Goal: Use online tool/utility: Utilize a website feature to perform a specific function

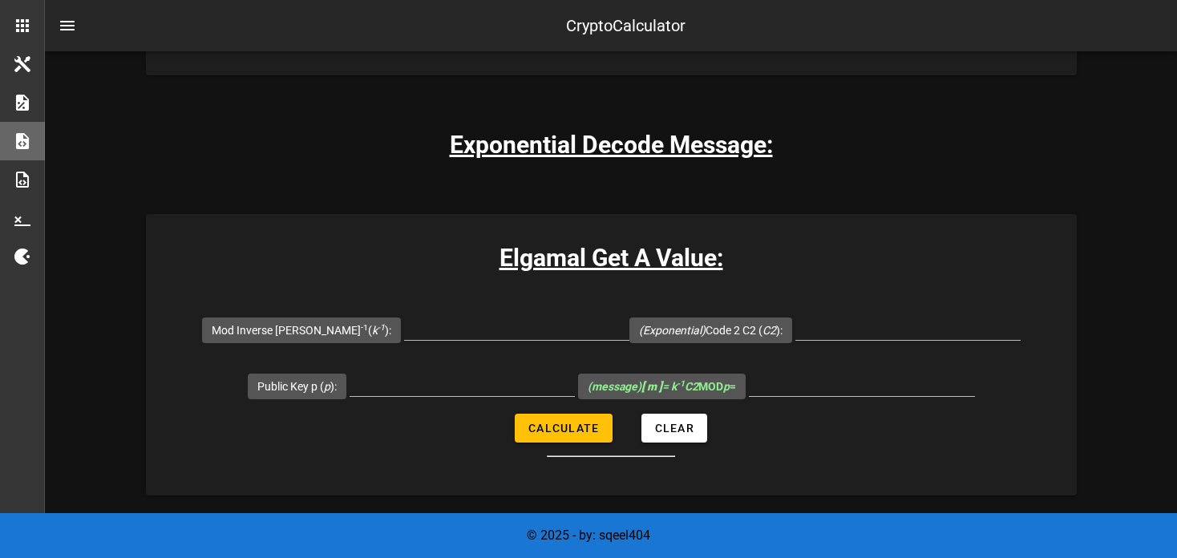
scroll to position [3185, 0]
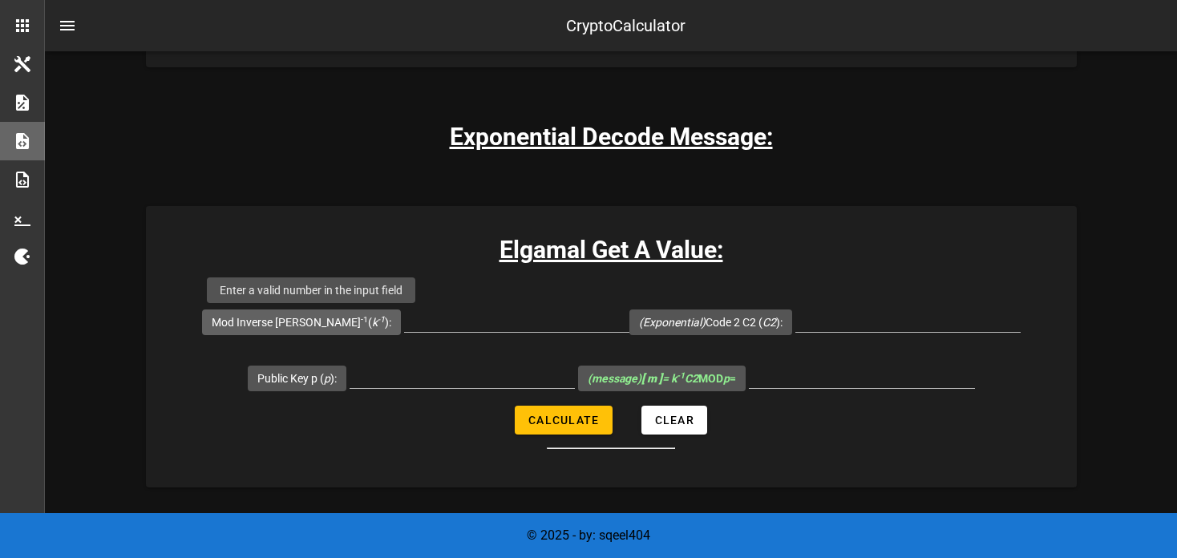
click at [314, 323] on label "Mod Inverse [PERSON_NAME] -1 ( k -1 ):" at bounding box center [302, 322] width 180 height 16
click at [404, 323] on input "Mod Inverse [PERSON_NAME] -1 ( k -1 ):" at bounding box center [516, 319] width 225 height 26
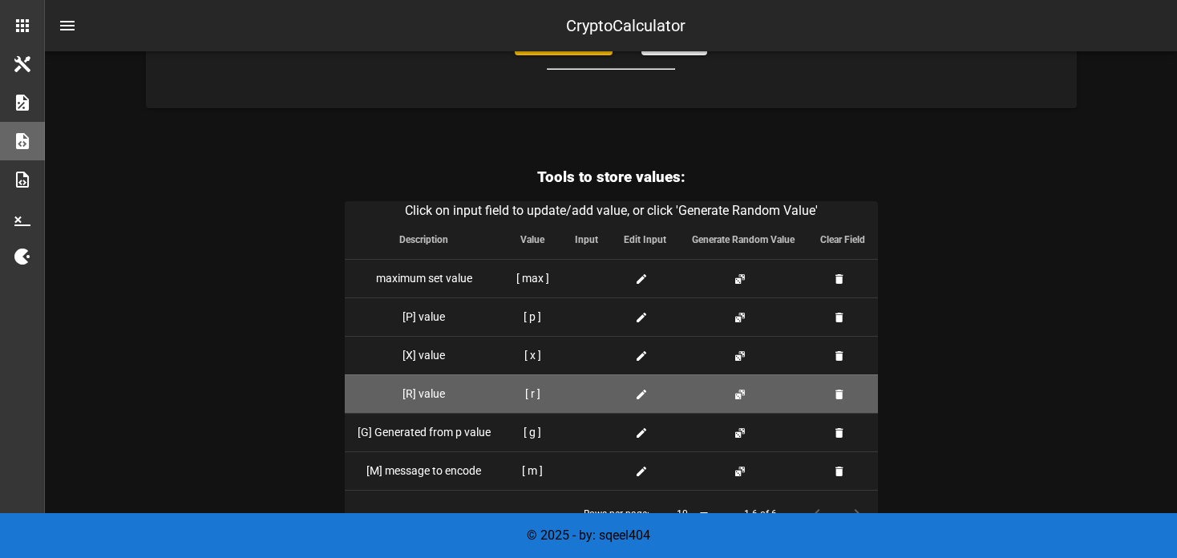
scroll to position [4084, 0]
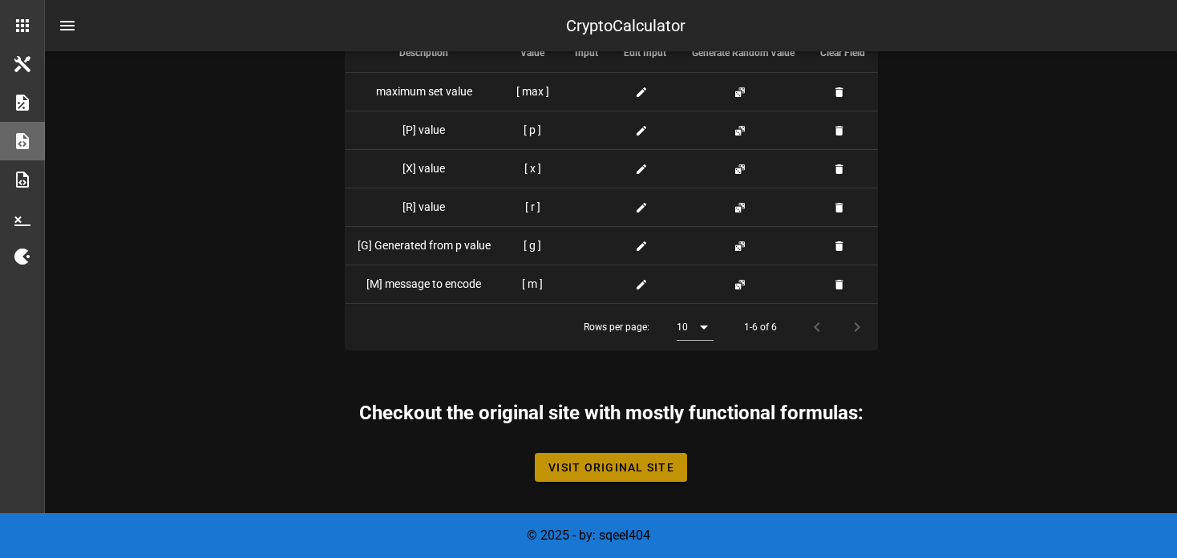
click at [570, 453] on link "Visit Original Site" at bounding box center [611, 467] width 152 height 29
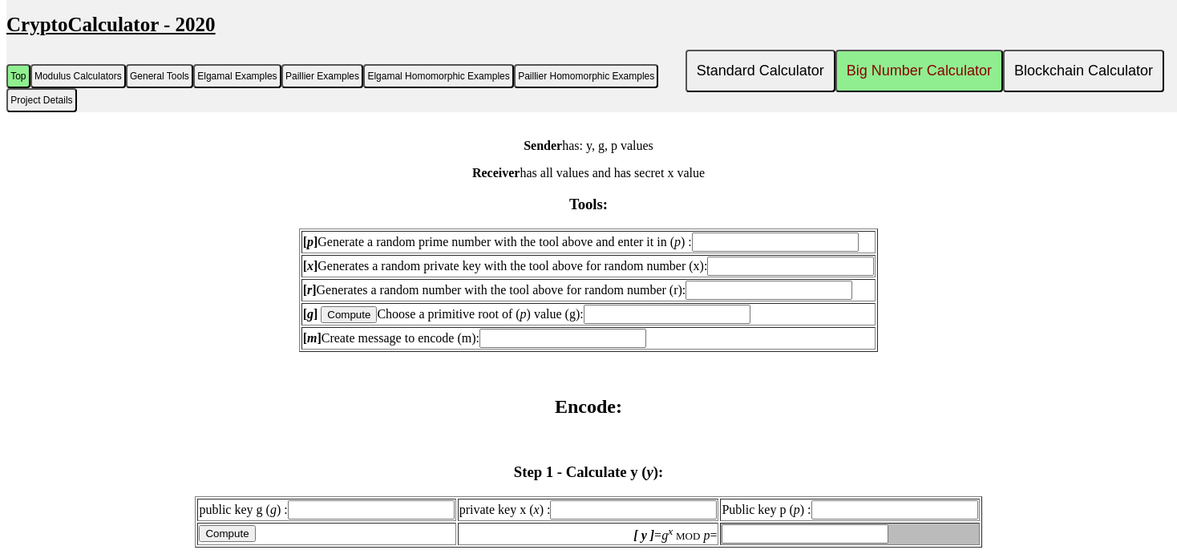
scroll to position [1607, 0]
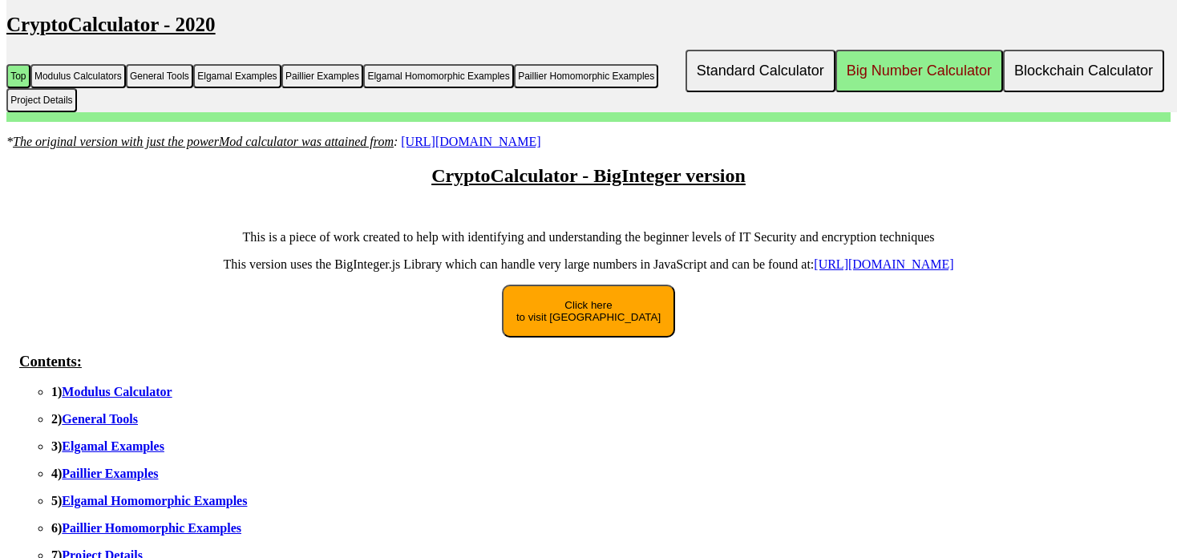
click at [77, 447] on link "Elgamal Examples" at bounding box center [113, 446] width 103 height 14
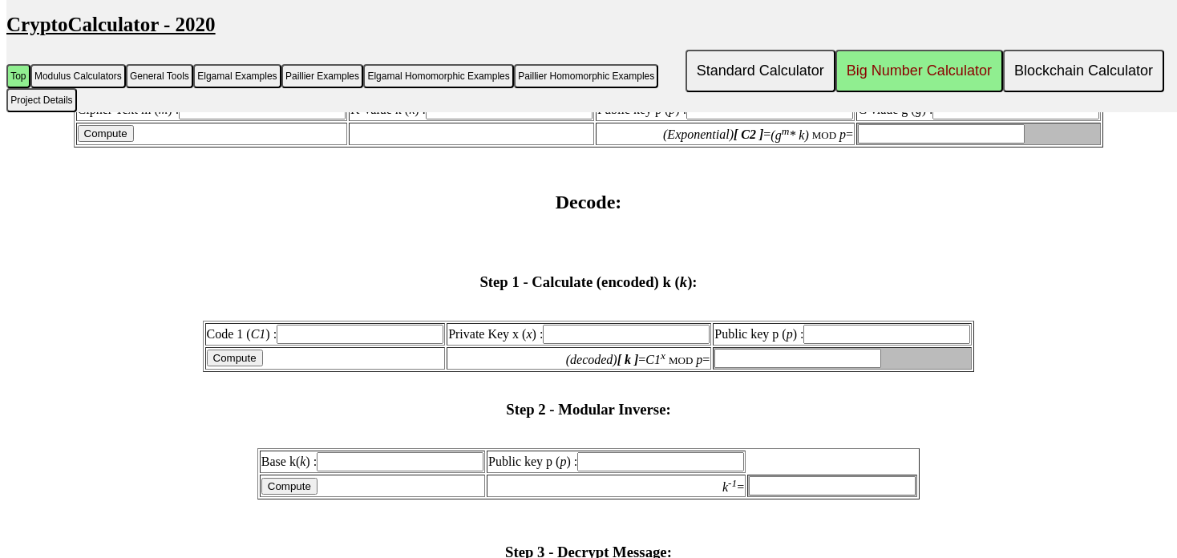
scroll to position [2688, 0]
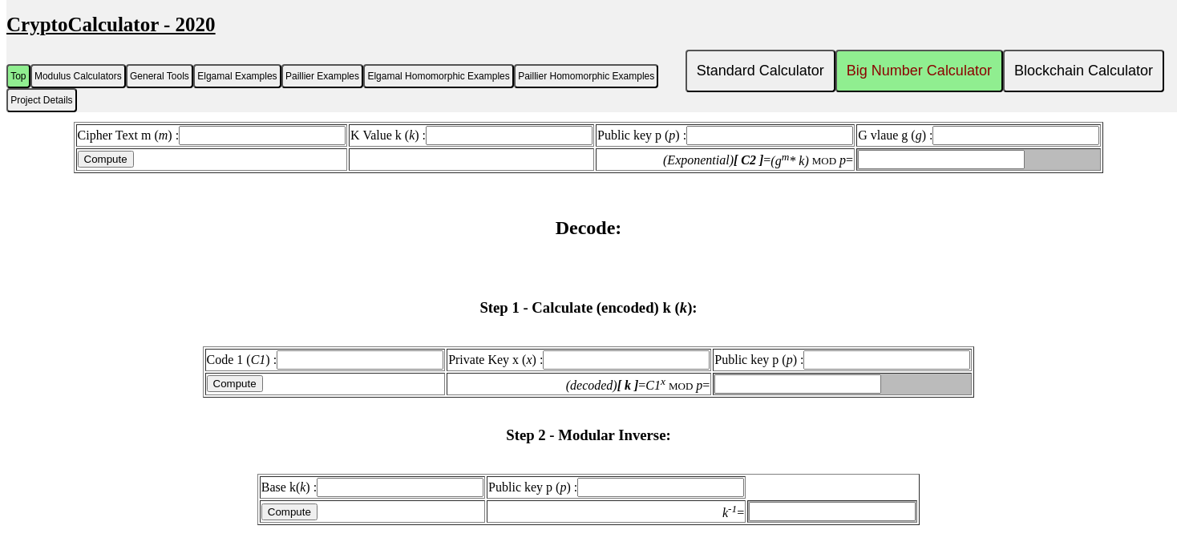
click at [331, 350] on input "text" at bounding box center [360, 359] width 167 height 19
click at [595, 350] on input "text" at bounding box center [626, 359] width 167 height 19
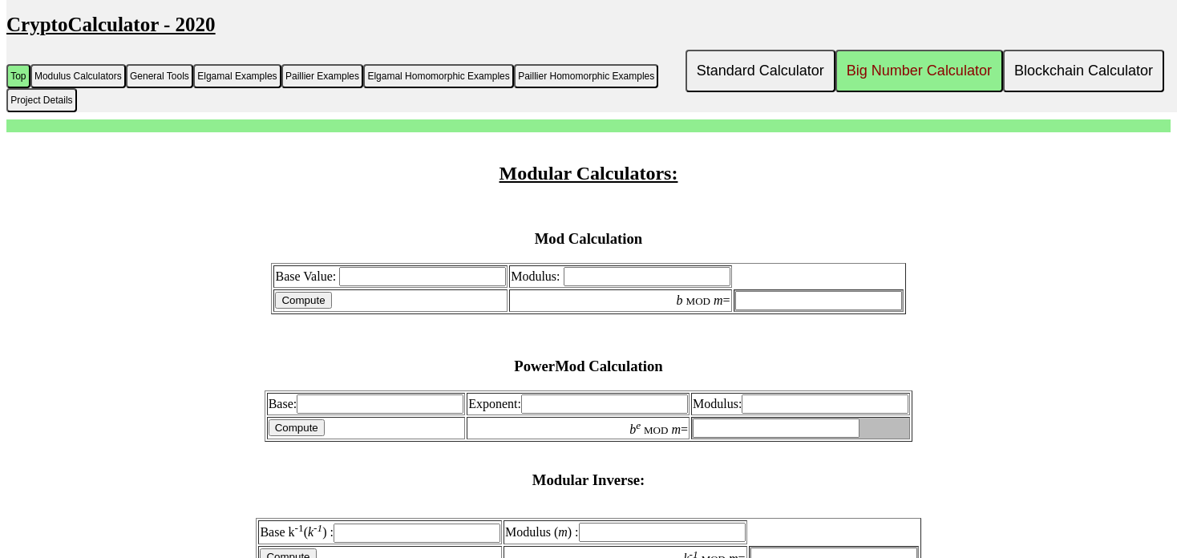
scroll to position [468, 0]
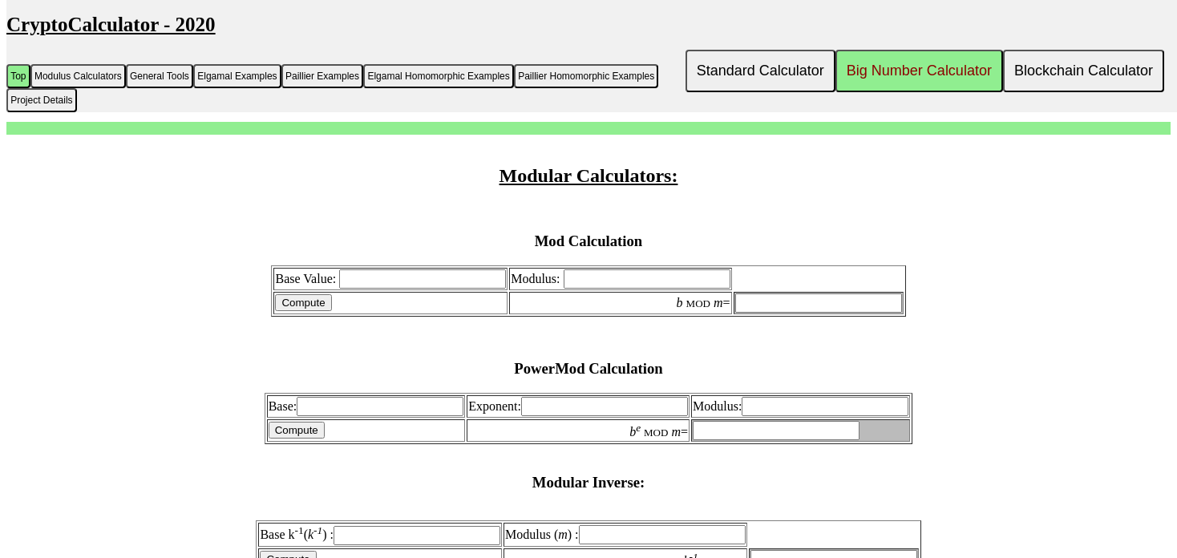
click at [352, 282] on input "Base Value:" at bounding box center [422, 278] width 167 height 19
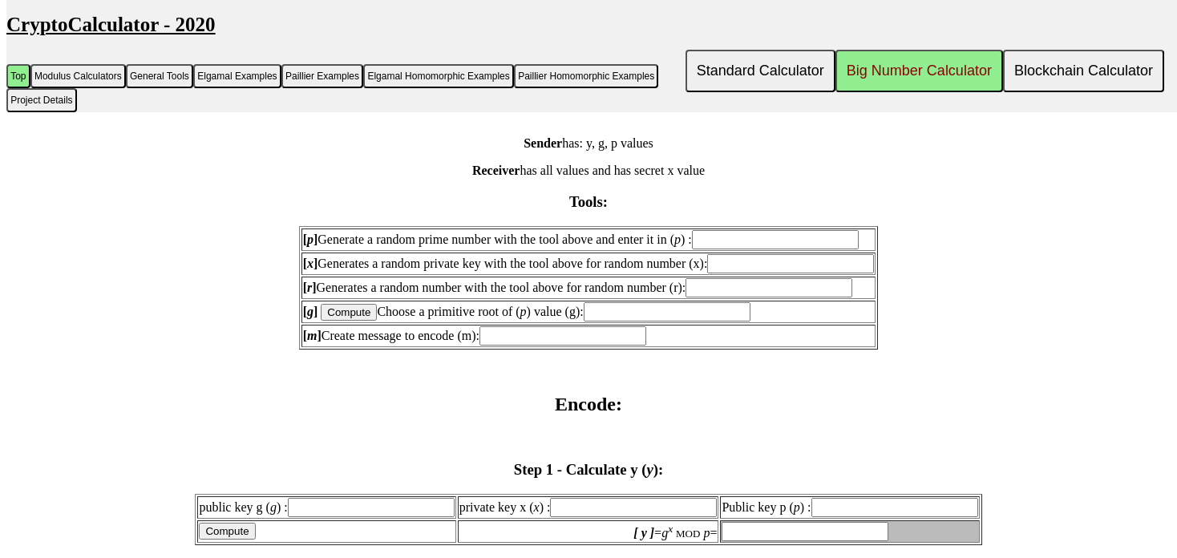
scroll to position [1748, 0]
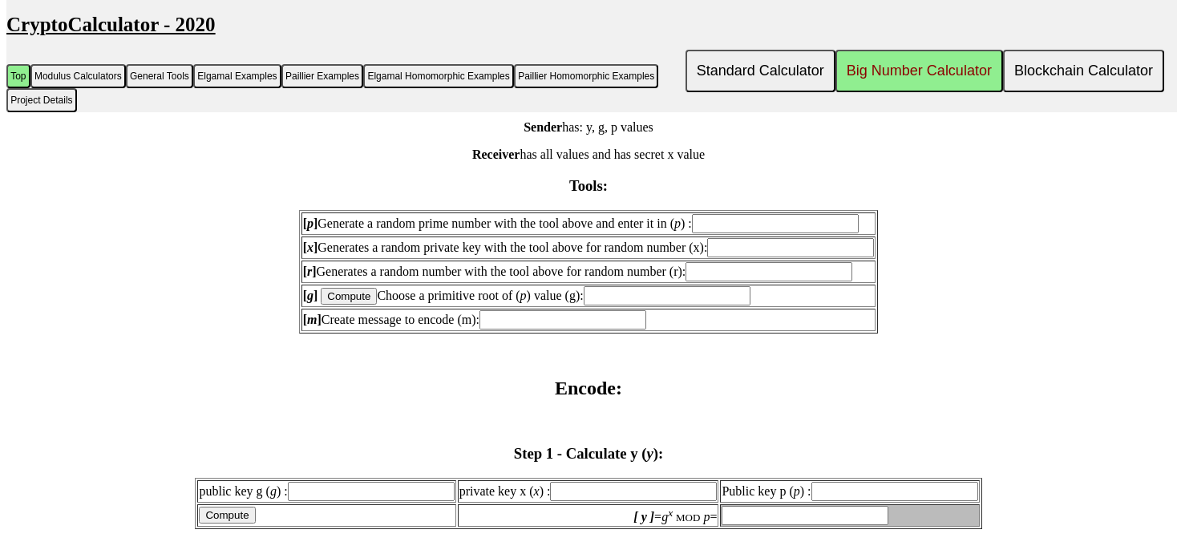
click at [395, 213] on td "[ p ] Generate a random prime number with the tool above and enter it in ( p ) :" at bounding box center [589, 224] width 575 height 22
click at [758, 214] on input "text" at bounding box center [775, 223] width 167 height 19
